Goal: Task Accomplishment & Management: Manage account settings

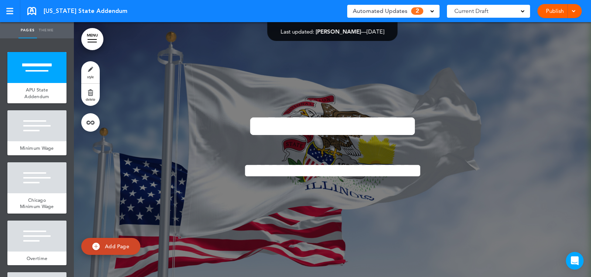
click at [426, 13] on div "Automated Updates 2" at bounding box center [393, 11] width 81 height 10
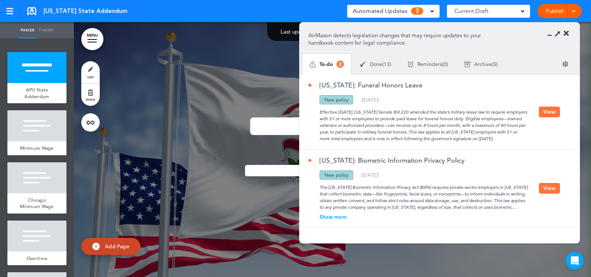
click at [548, 112] on button "View" at bounding box center [549, 112] width 21 height 11
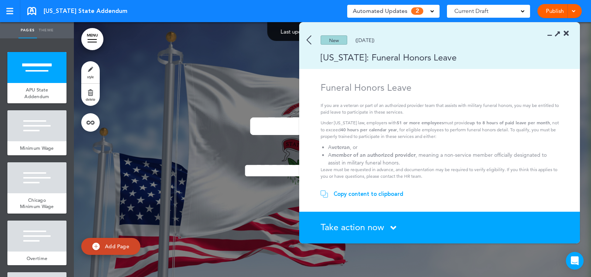
click at [381, 227] on span "Take action now" at bounding box center [353, 227] width 64 height 11
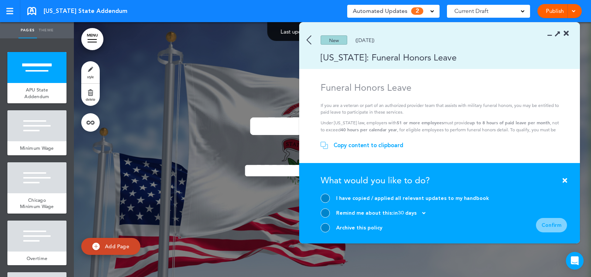
click at [310, 35] on img at bounding box center [309, 39] width 5 height 9
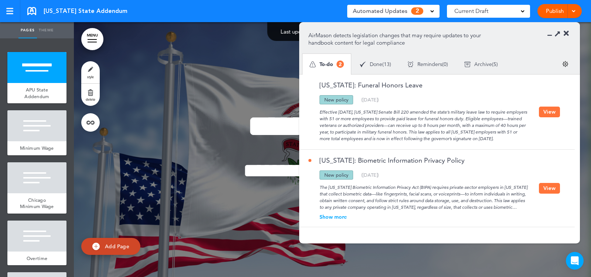
click at [547, 110] on button "View" at bounding box center [549, 112] width 21 height 11
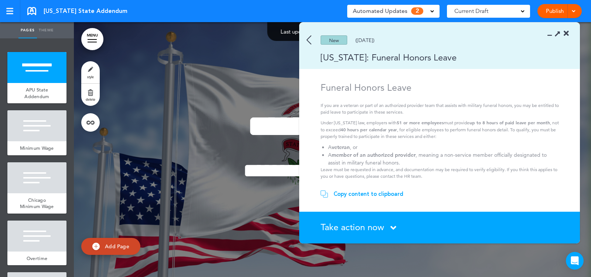
click at [379, 193] on div "Copy content to clipboard" at bounding box center [369, 194] width 70 height 7
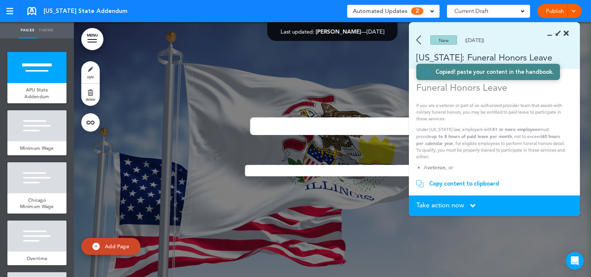
click at [108, 248] on span "Add Page" at bounding box center [117, 246] width 24 height 7
type input "********"
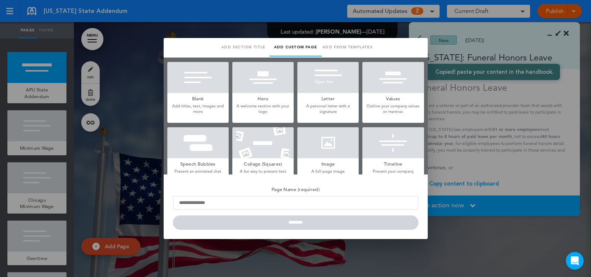
click at [218, 92] on div at bounding box center [197, 77] width 61 height 31
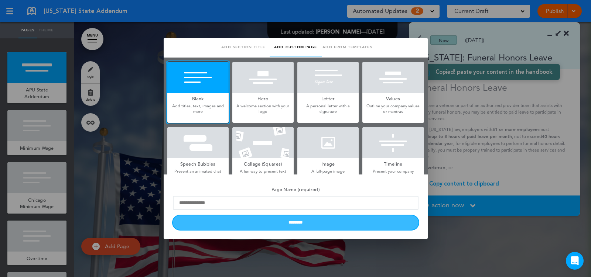
click at [296, 226] on input "********" at bounding box center [296, 223] width 246 height 14
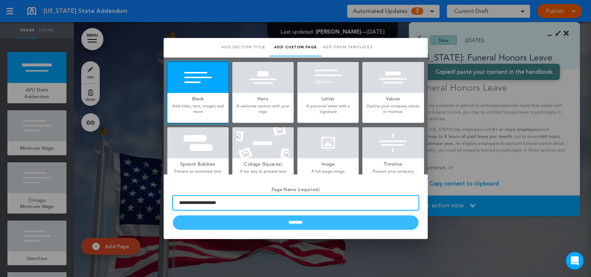
type input "**********"
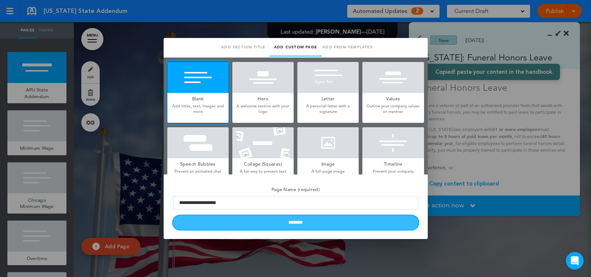
click at [341, 219] on input "********" at bounding box center [296, 223] width 246 height 14
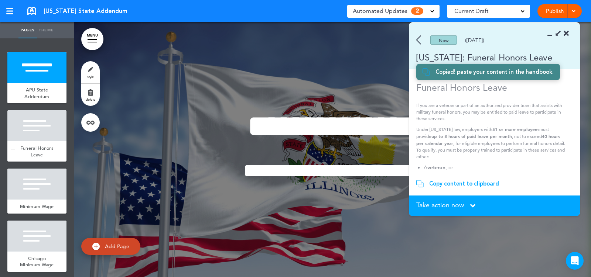
click at [47, 140] on div at bounding box center [36, 125] width 59 height 31
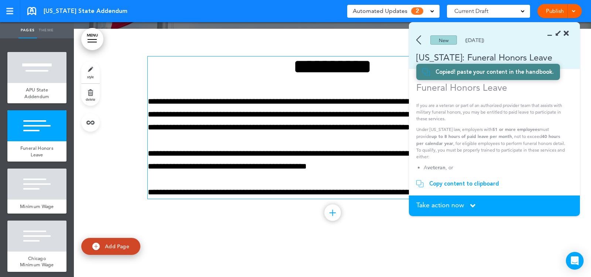
scroll to position [266, 0]
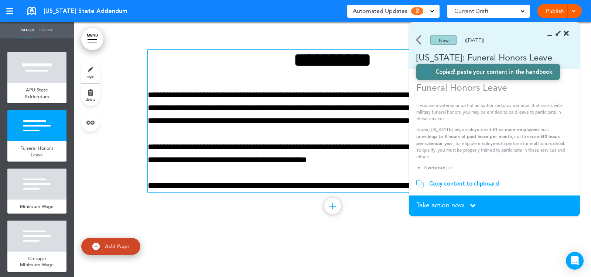
click at [277, 134] on div "**********" at bounding box center [332, 121] width 369 height 143
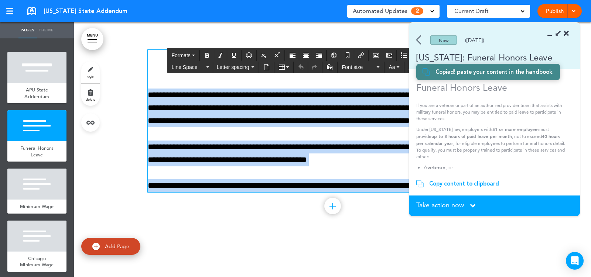
paste div
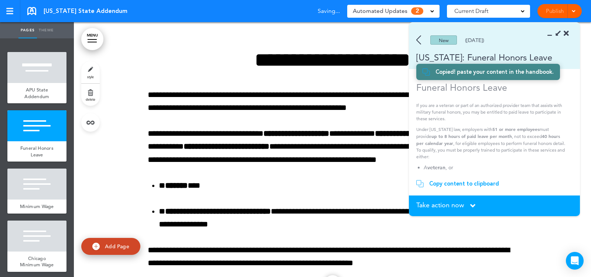
click at [441, 207] on span "Take action now" at bounding box center [440, 205] width 48 height 7
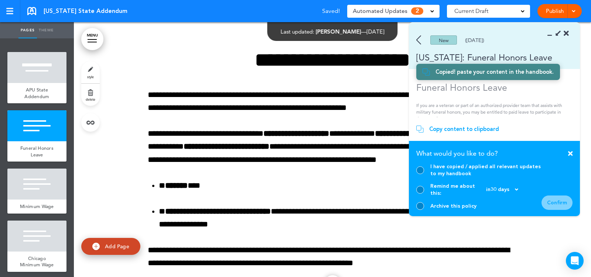
click at [419, 174] on div at bounding box center [420, 171] width 8 height 8
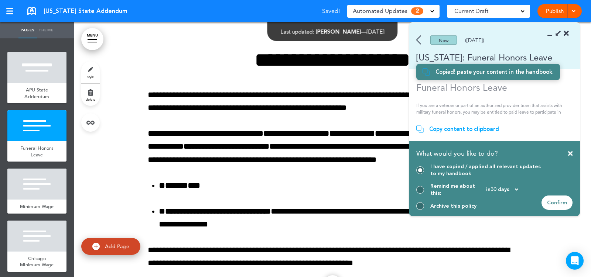
click at [557, 203] on div "Confirm" at bounding box center [557, 203] width 31 height 14
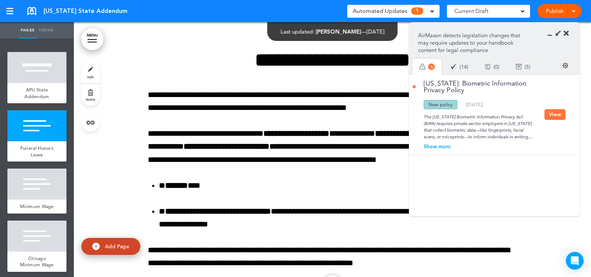
click at [566, 32] on icon at bounding box center [566, 33] width 5 height 7
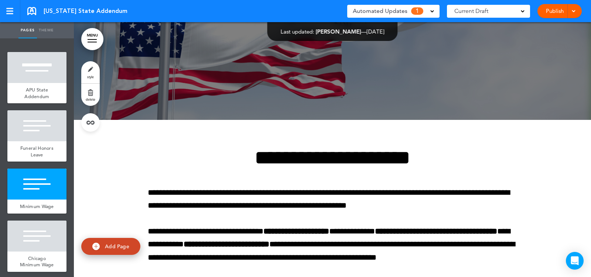
scroll to position [0, 0]
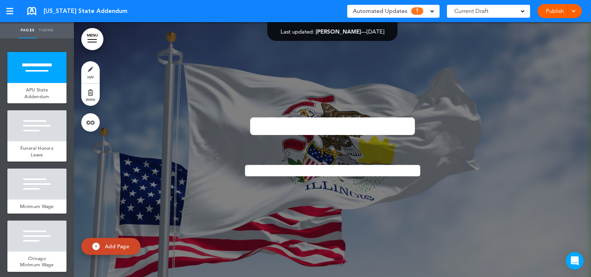
click at [436, 13] on div "Automated Updates 1" at bounding box center [393, 11] width 92 height 13
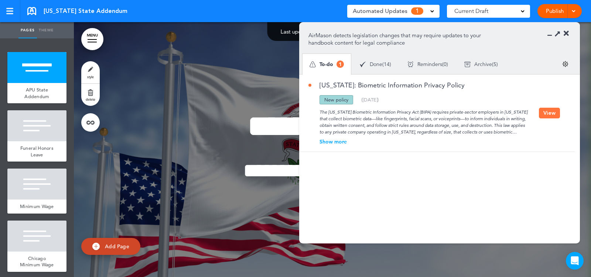
click at [409, 114] on div "The [US_STATE] Biometric Information Privacy Act (BIPA) requires private-sector…" at bounding box center [423, 120] width 231 height 31
click at [544, 110] on button "View" at bounding box center [549, 113] width 21 height 11
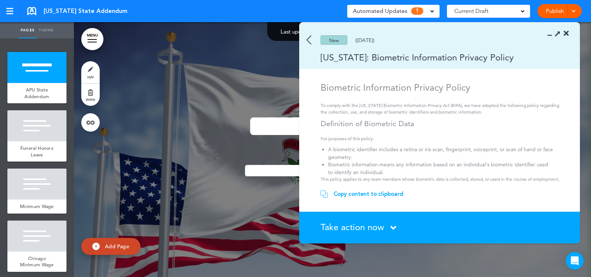
click at [308, 37] on img at bounding box center [309, 39] width 5 height 9
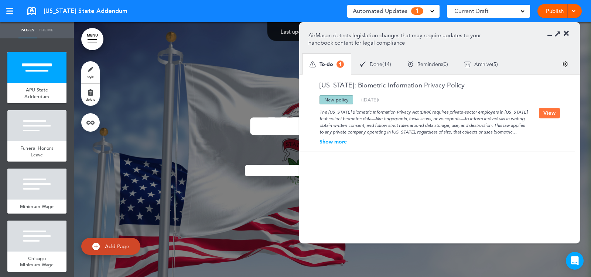
click at [553, 112] on button "View" at bounding box center [549, 113] width 21 height 11
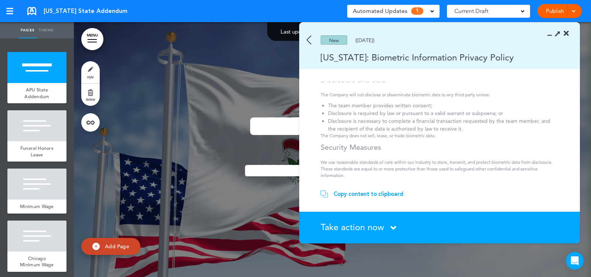
scroll to position [267, 0]
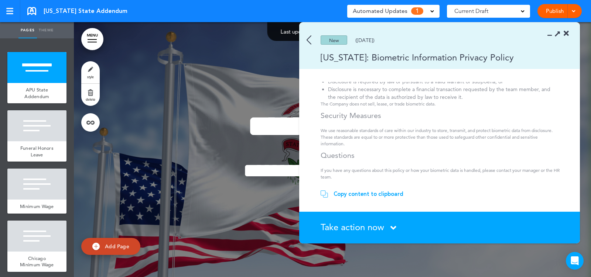
click at [375, 223] on span "Take action now" at bounding box center [353, 227] width 64 height 11
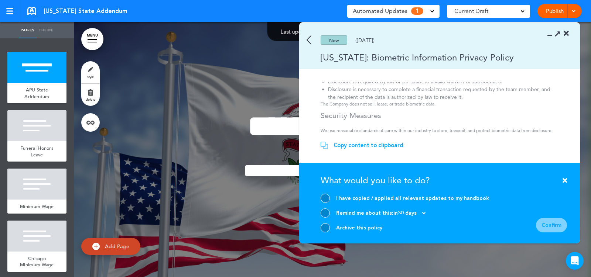
click at [326, 229] on div at bounding box center [325, 227] width 9 height 9
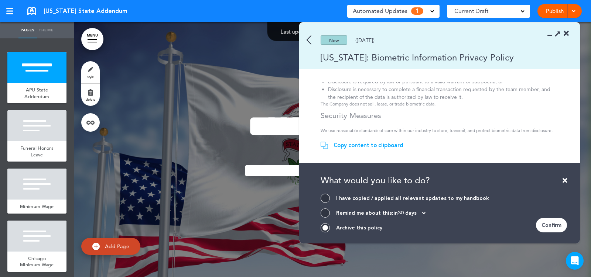
click at [552, 226] on div "Confirm" at bounding box center [551, 225] width 31 height 14
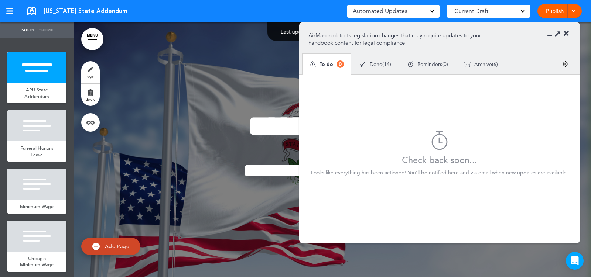
click at [569, 33] on section "AirMason detects legislation changes that may require updates to your handbook …" at bounding box center [439, 49] width 281 height 52
click at [566, 33] on icon at bounding box center [566, 33] width 5 height 7
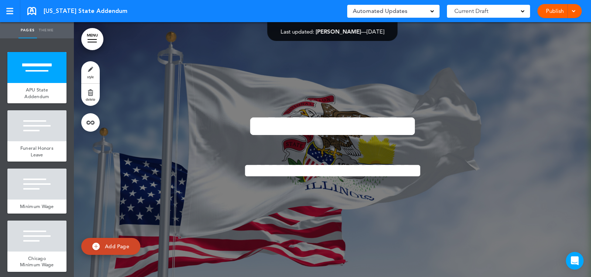
click at [553, 9] on link "Publish" at bounding box center [554, 11] width 23 height 14
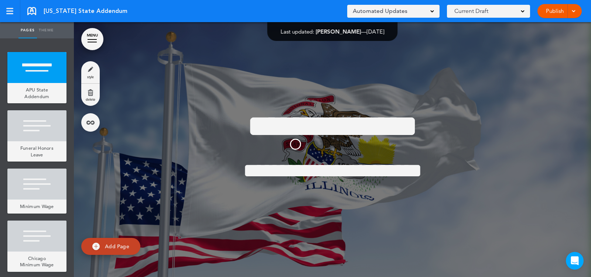
scroll to position [0, 0]
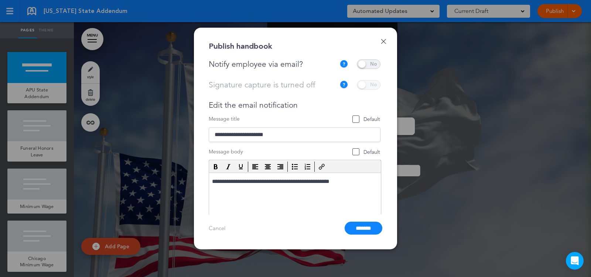
click at [370, 63] on span at bounding box center [369, 64] width 24 height 10
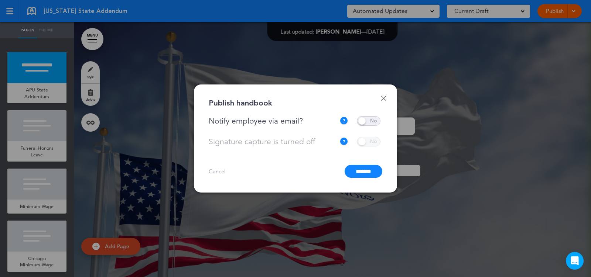
click at [366, 172] on input "*******" at bounding box center [364, 171] width 38 height 13
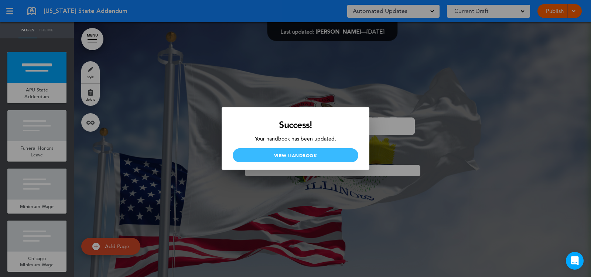
click at [330, 157] on link "View Handbook" at bounding box center [296, 156] width 126 height 14
